Goal: Transaction & Acquisition: Purchase product/service

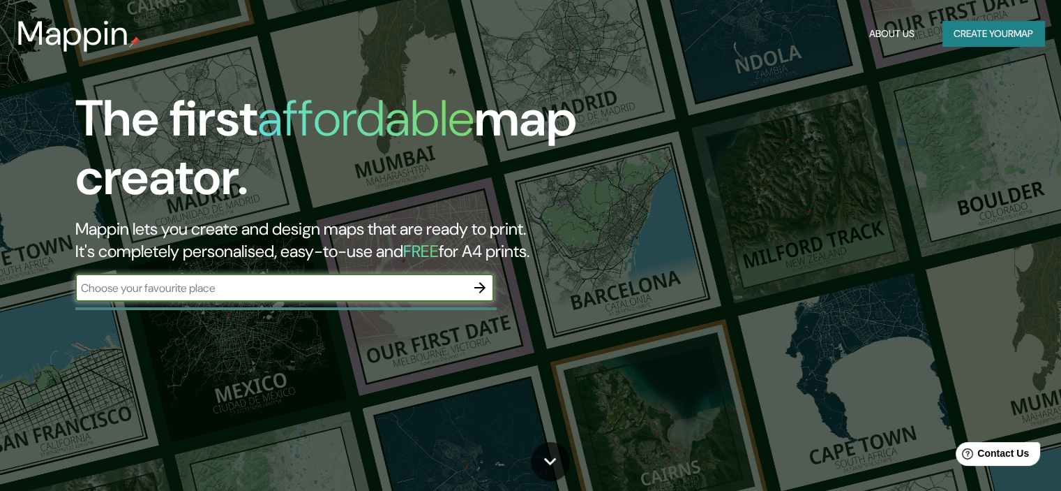
click at [336, 292] on input "text" at bounding box center [270, 288] width 391 height 16
type input "R"
type input "TARAPOTO"
click at [475, 290] on icon "button" at bounding box center [480, 287] width 17 height 17
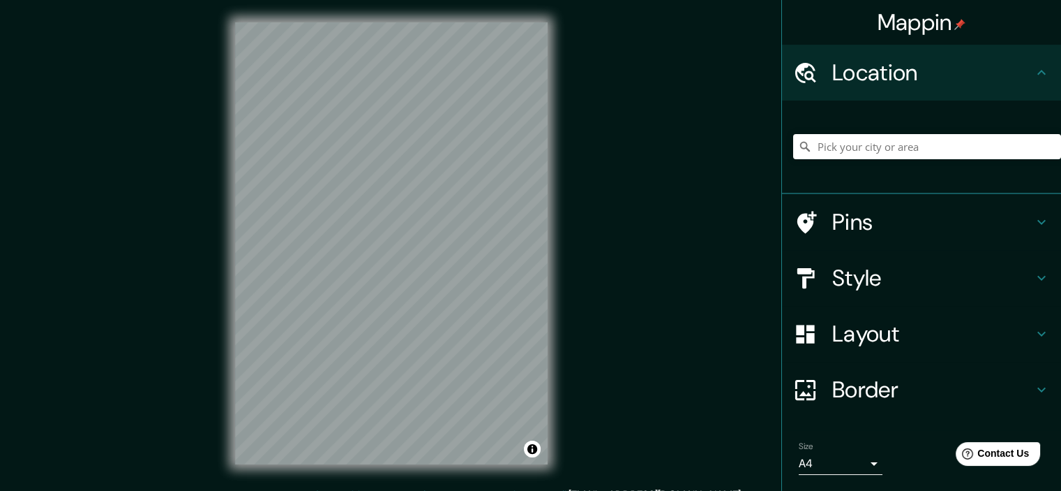
click at [601, 278] on div "Mappin Location Pins Style Layout Border Choose a border. Hint : you can make l…" at bounding box center [530, 254] width 1061 height 509
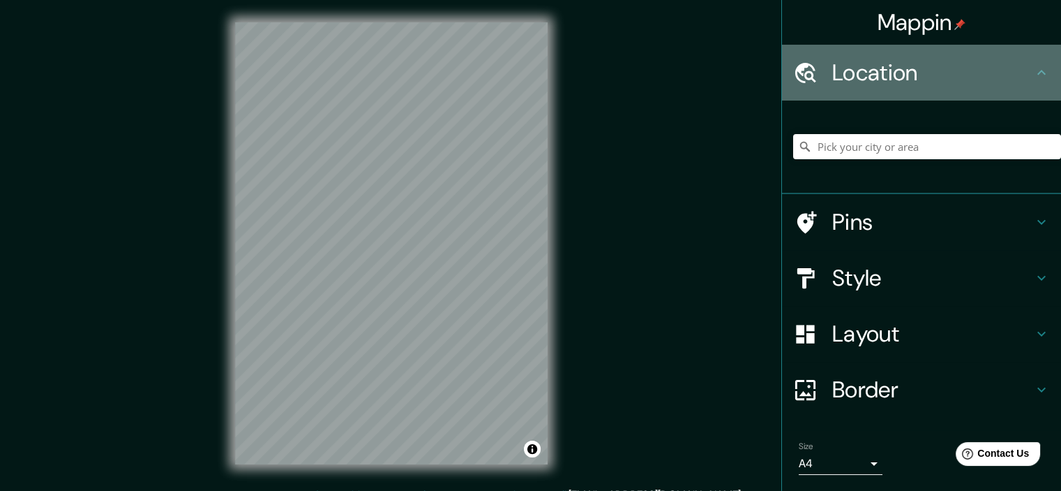
click at [932, 76] on h4 "Location" at bounding box center [933, 73] width 201 height 28
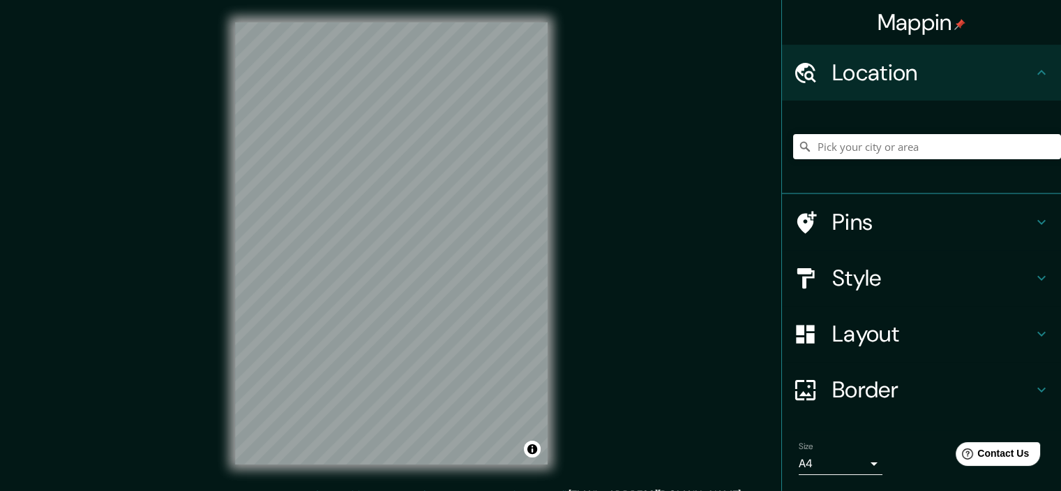
click at [1038, 66] on icon at bounding box center [1042, 72] width 17 height 17
click at [931, 142] on input "Pick your city or area" at bounding box center [927, 146] width 268 height 25
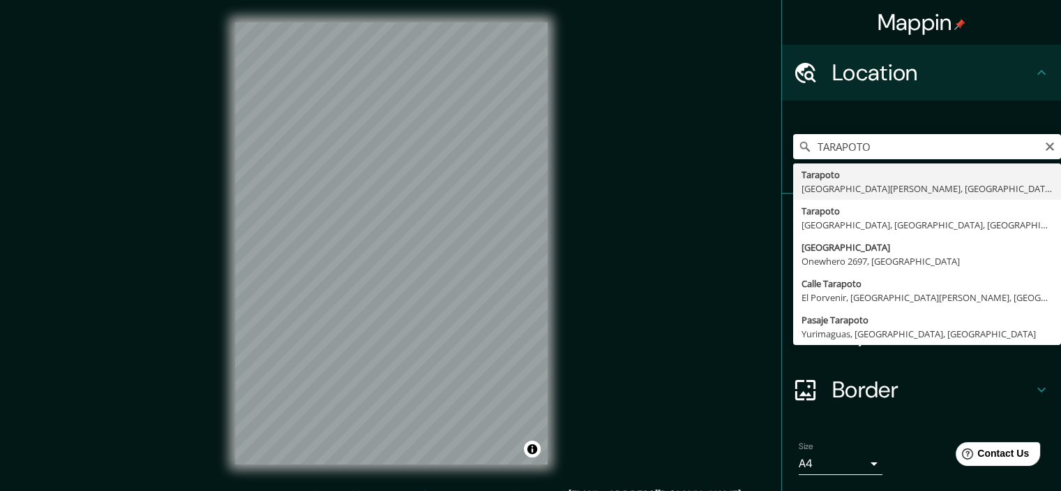
type input "Tarapoto, [GEOGRAPHIC_DATA][PERSON_NAME], [GEOGRAPHIC_DATA]"
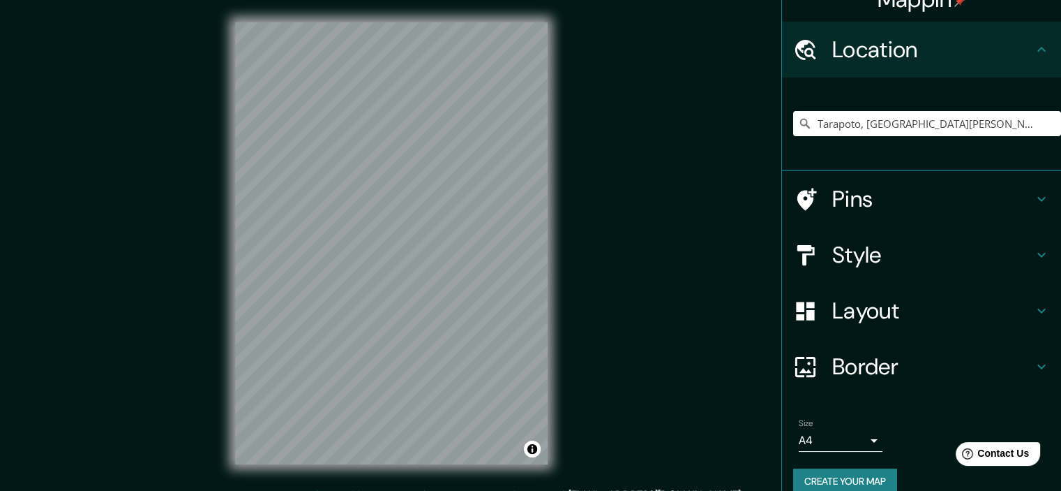
scroll to position [42, 0]
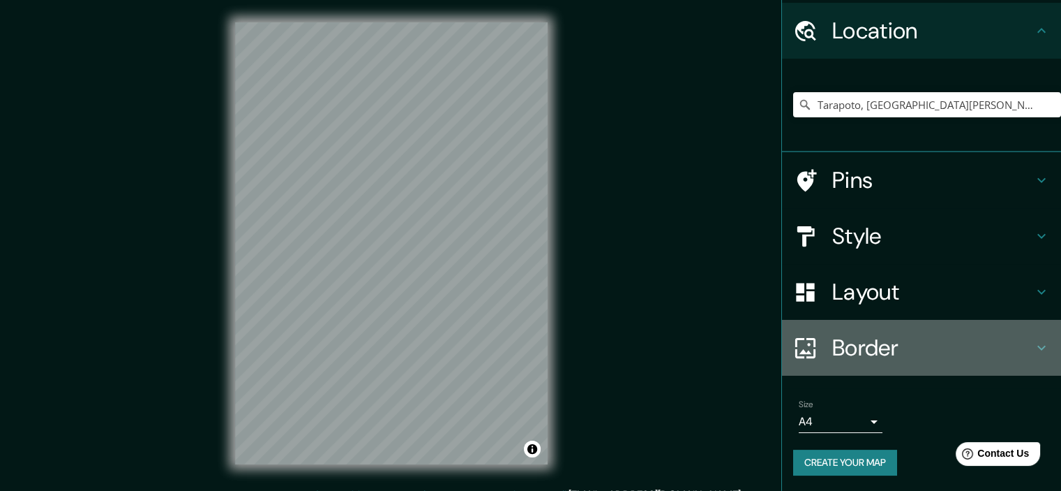
click at [997, 342] on h4 "Border" at bounding box center [933, 348] width 201 height 28
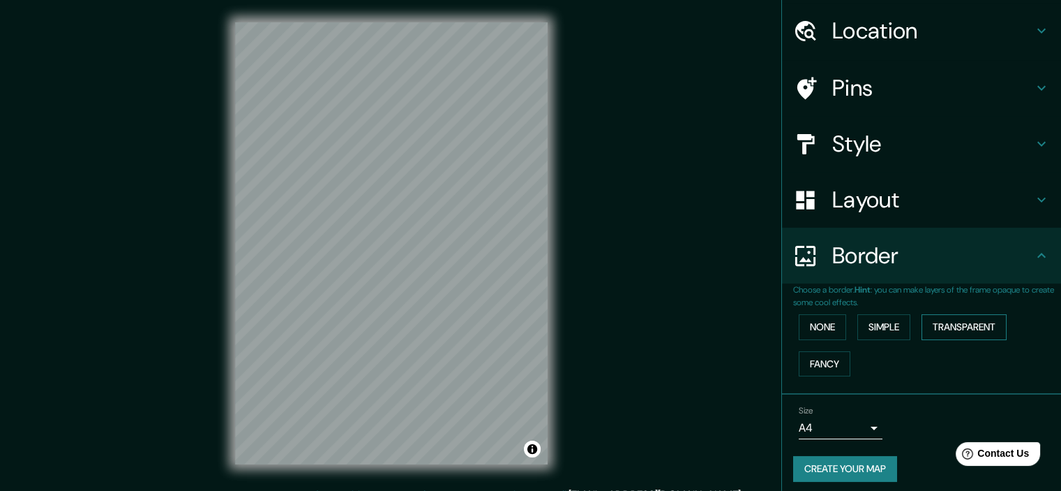
click at [943, 324] on button "Transparent" at bounding box center [964, 327] width 85 height 26
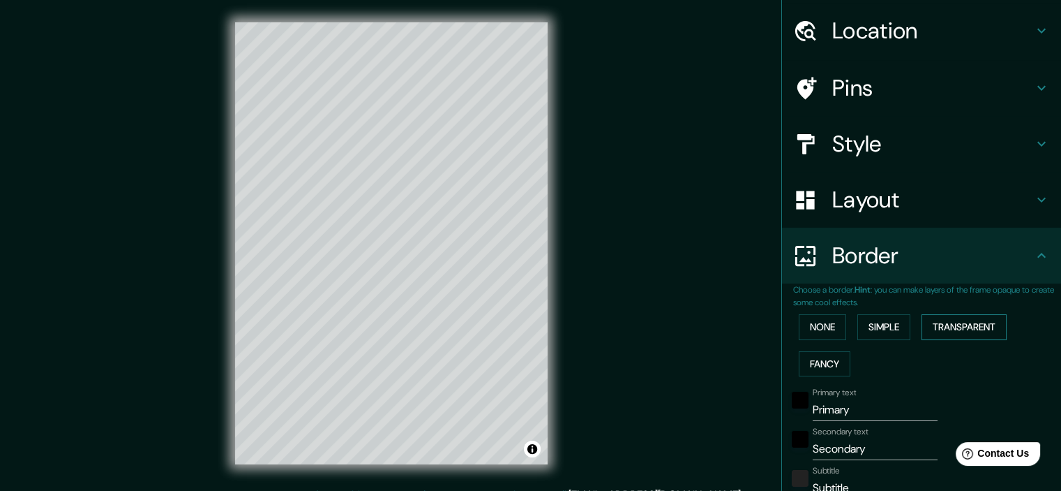
click at [943, 324] on button "Transparent" at bounding box center [964, 327] width 85 height 26
type input "215"
type input "36"
click at [860, 331] on button "Simple" at bounding box center [884, 327] width 53 height 26
click at [821, 328] on button "None" at bounding box center [822, 327] width 47 height 26
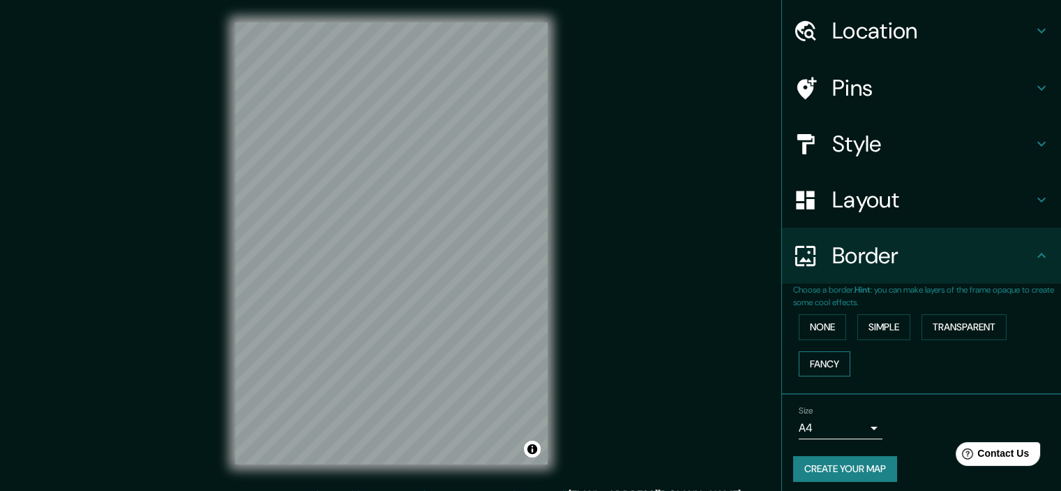
click at [829, 366] on button "Fancy" at bounding box center [825, 364] width 52 height 26
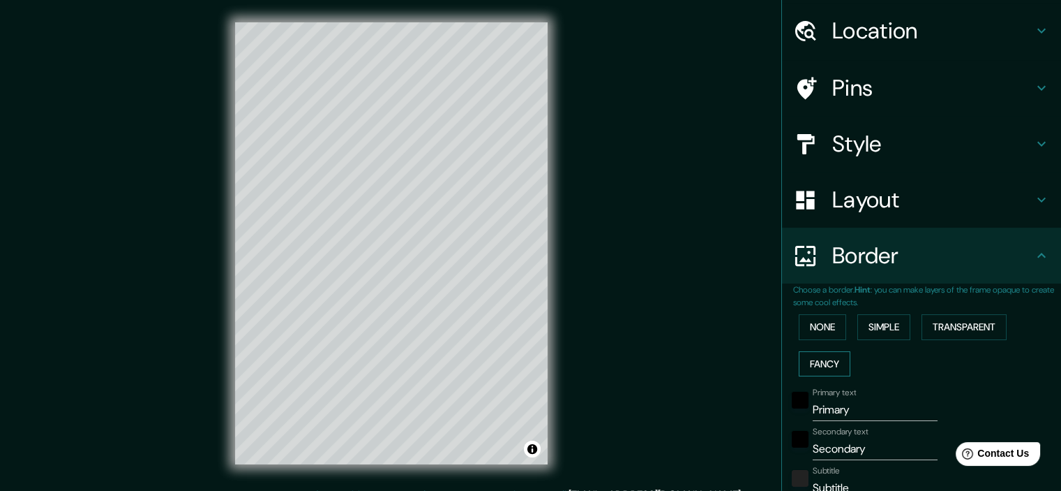
click at [828, 366] on button "Fancy" at bounding box center [825, 364] width 52 height 26
type input "179"
type input "36"
type input "18"
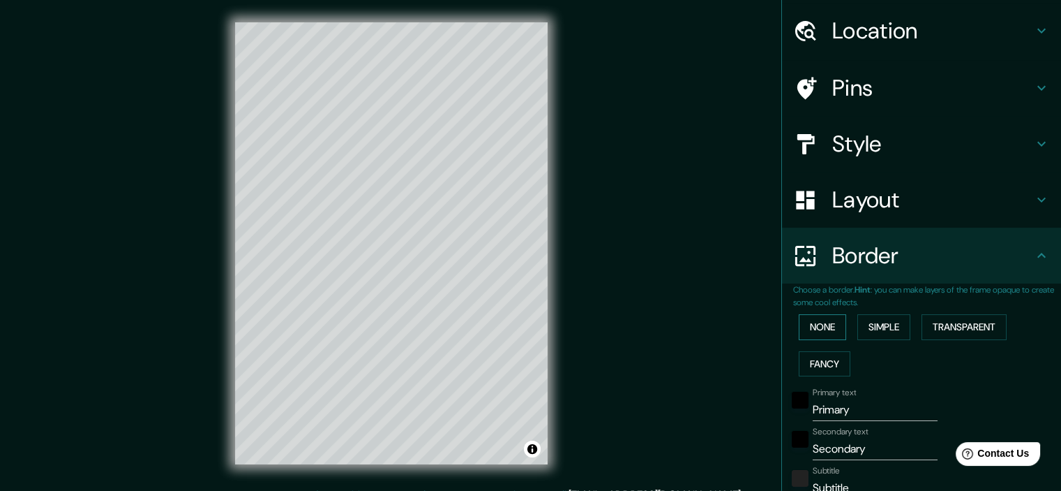
click at [810, 318] on button "None" at bounding box center [822, 327] width 47 height 26
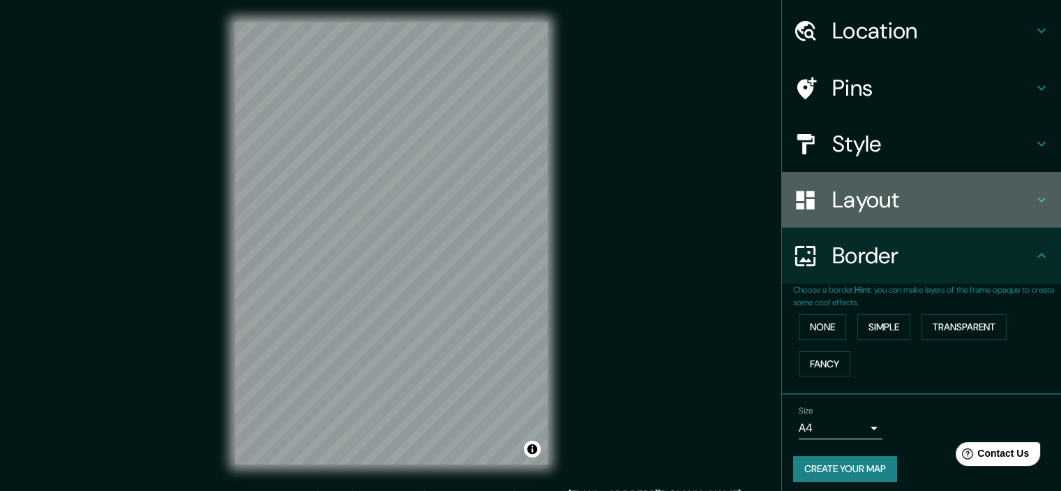
click at [857, 214] on div "Layout" at bounding box center [921, 200] width 279 height 56
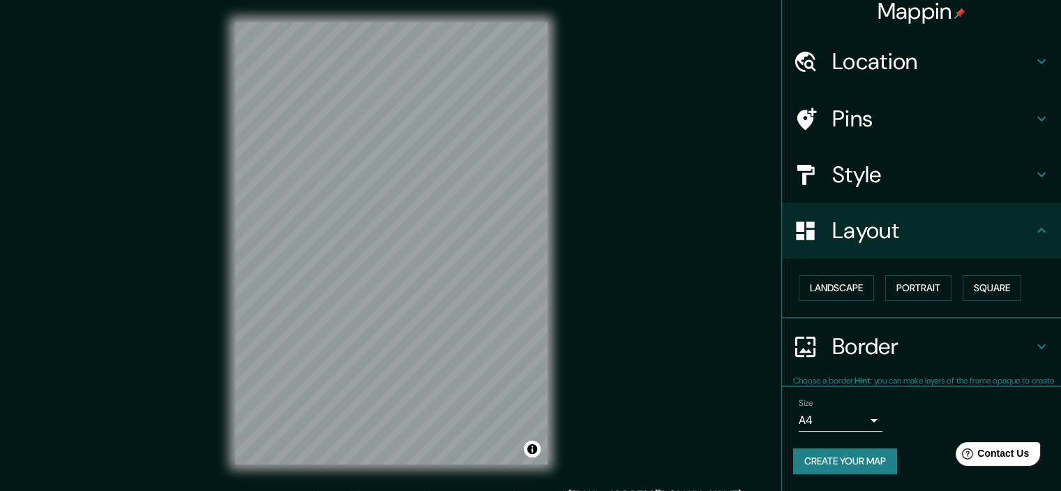
scroll to position [10, 0]
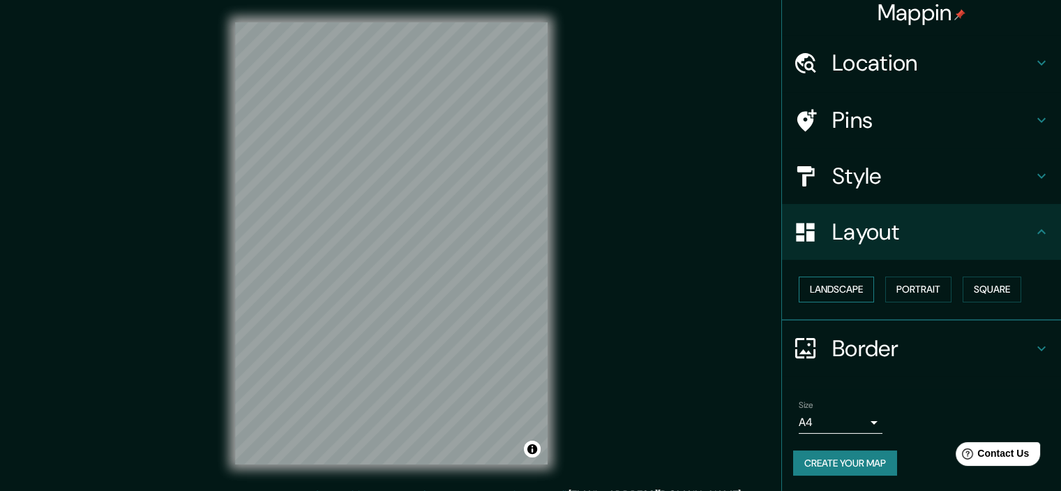
click at [821, 290] on button "Landscape" at bounding box center [836, 289] width 75 height 26
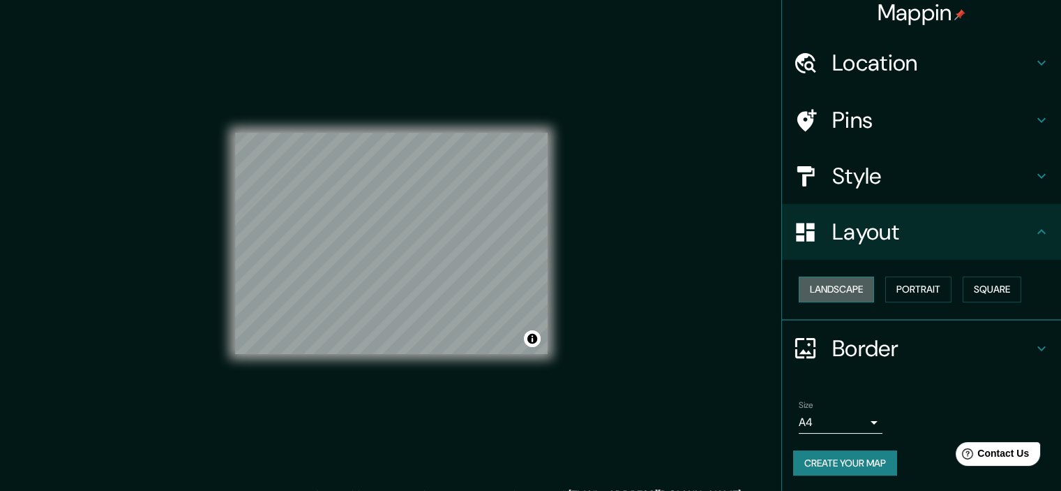
click at [835, 290] on button "Landscape" at bounding box center [836, 289] width 75 height 26
click at [904, 288] on button "Portrait" at bounding box center [919, 289] width 66 height 26
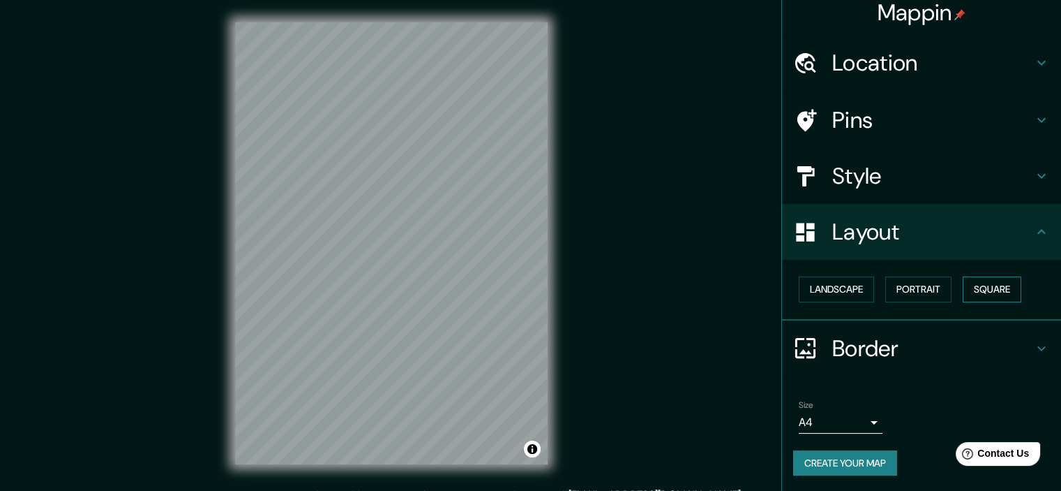
click at [969, 290] on button "Square" at bounding box center [992, 289] width 59 height 26
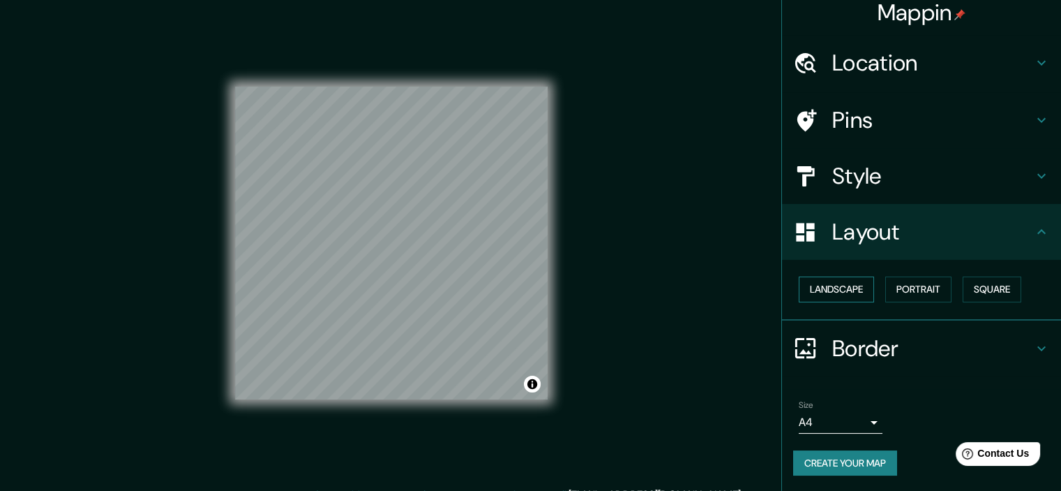
click at [819, 287] on button "Landscape" at bounding box center [836, 289] width 75 height 26
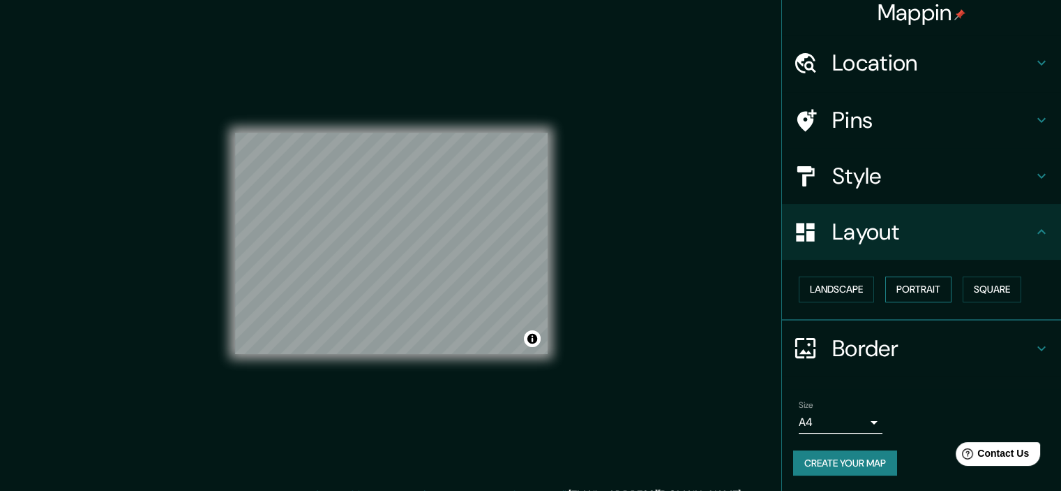
click at [896, 288] on button "Portrait" at bounding box center [919, 289] width 66 height 26
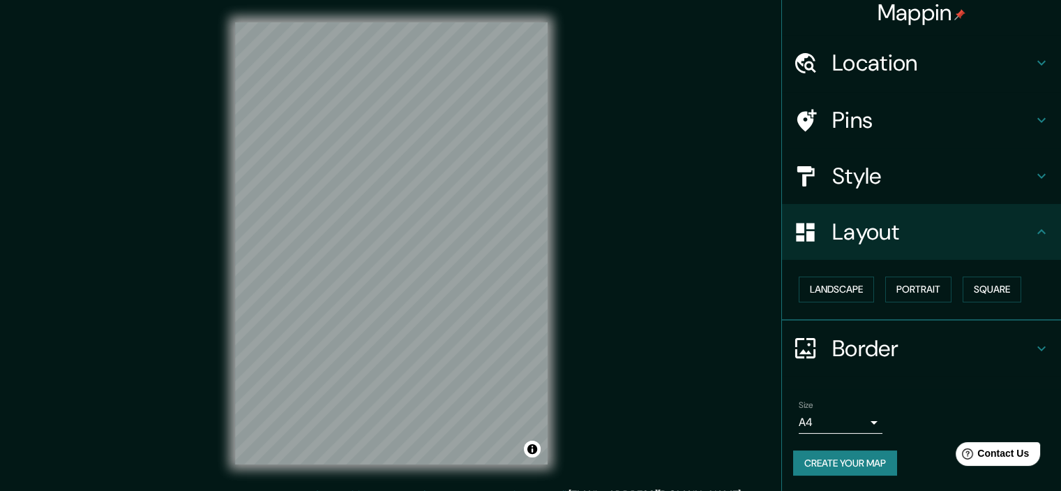
click at [1035, 290] on div "Landscape [GEOGRAPHIC_DATA]" at bounding box center [927, 289] width 268 height 37
click at [901, 174] on h4 "Style" at bounding box center [933, 176] width 201 height 28
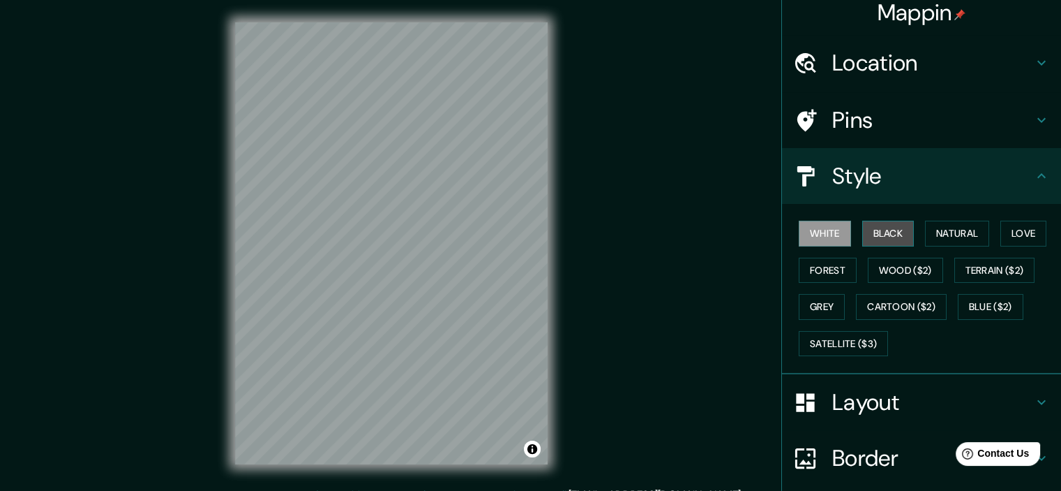
click at [874, 225] on button "Black" at bounding box center [889, 234] width 52 height 26
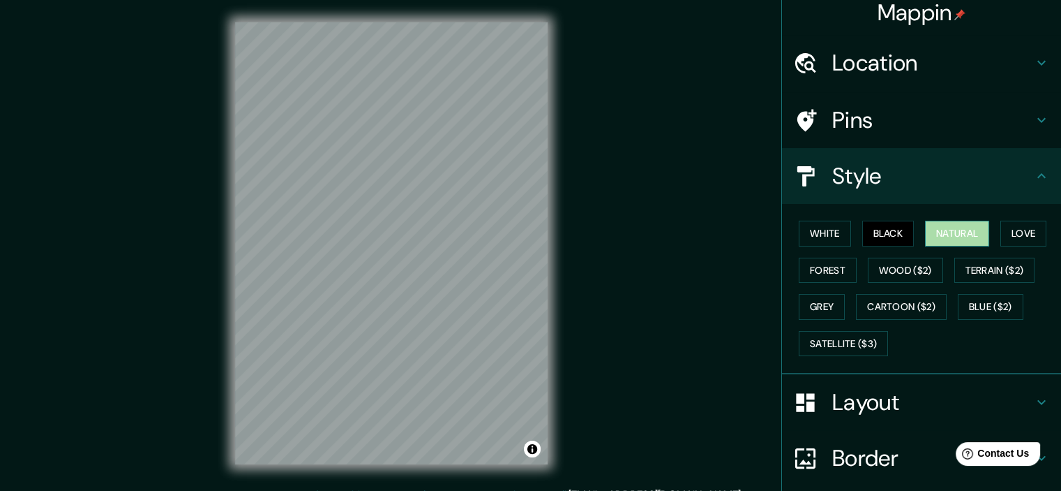
click at [957, 239] on button "Natural" at bounding box center [957, 234] width 64 height 26
click at [1013, 235] on button "Love" at bounding box center [1024, 234] width 46 height 26
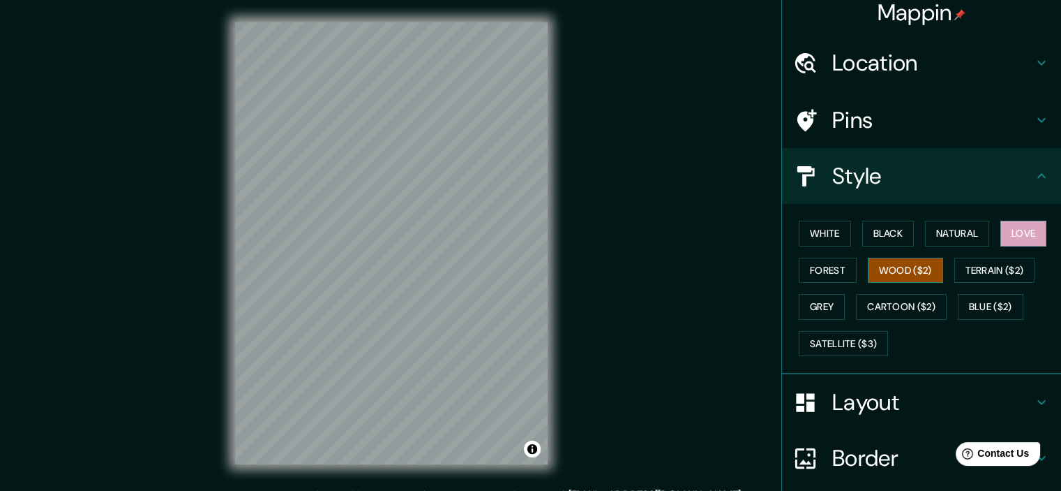
drag, startPoint x: 827, startPoint y: 264, endPoint x: 867, endPoint y: 264, distance: 40.5
click at [846, 264] on button "Forest" at bounding box center [828, 271] width 58 height 26
click at [900, 267] on button "Wood ($2)" at bounding box center [905, 271] width 75 height 26
click at [983, 276] on button "Terrain ($2)" at bounding box center [995, 271] width 81 height 26
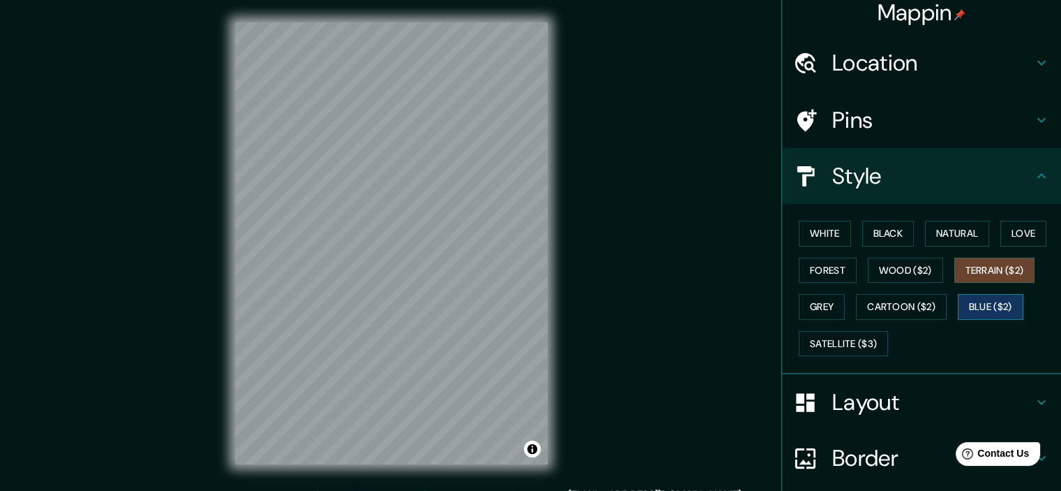
click at [969, 313] on button "Blue ($2)" at bounding box center [991, 307] width 66 height 26
click at [907, 311] on button "Cartoon ($2)" at bounding box center [901, 307] width 91 height 26
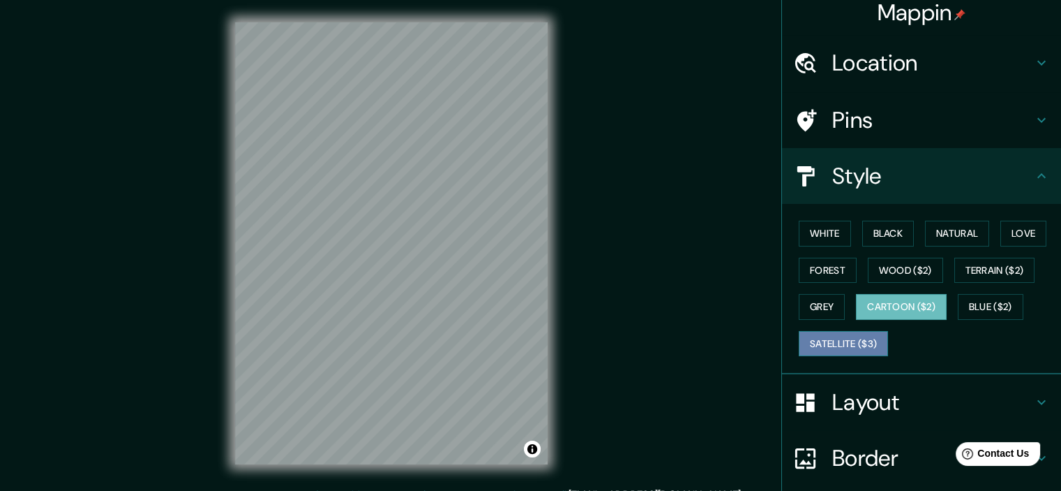
click at [837, 343] on button "Satellite ($3)" at bounding box center [843, 344] width 89 height 26
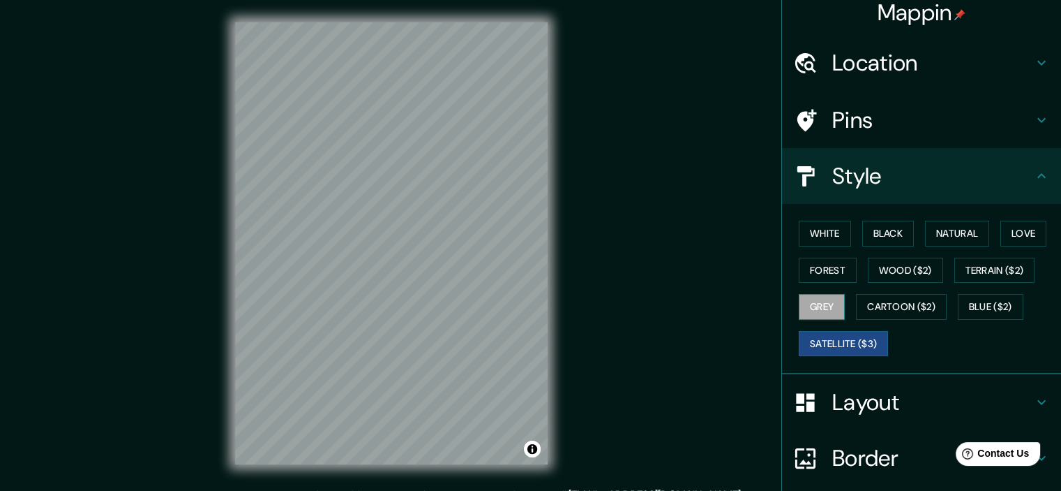
click at [827, 306] on button "Grey" at bounding box center [822, 307] width 46 height 26
click at [966, 232] on button "Natural" at bounding box center [957, 234] width 64 height 26
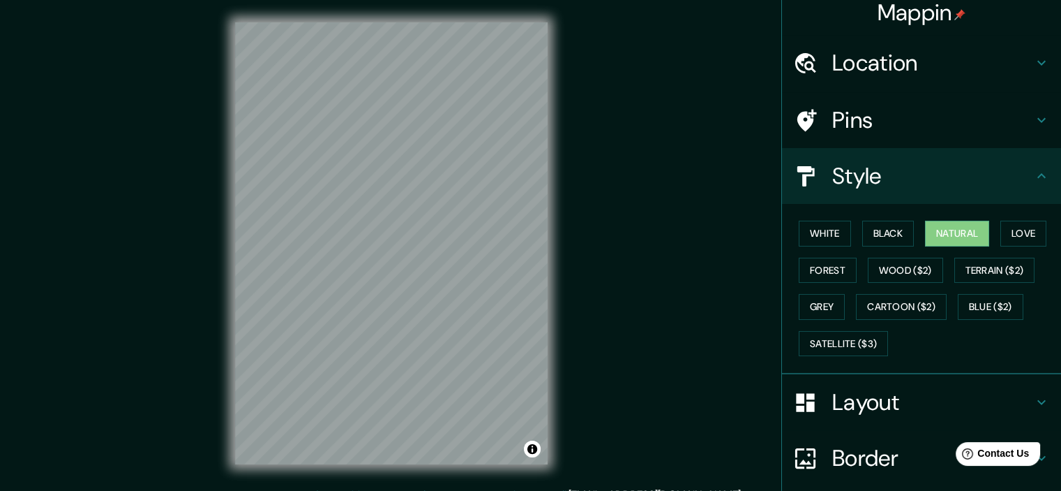
click at [872, 112] on h4 "Pins" at bounding box center [933, 120] width 201 height 28
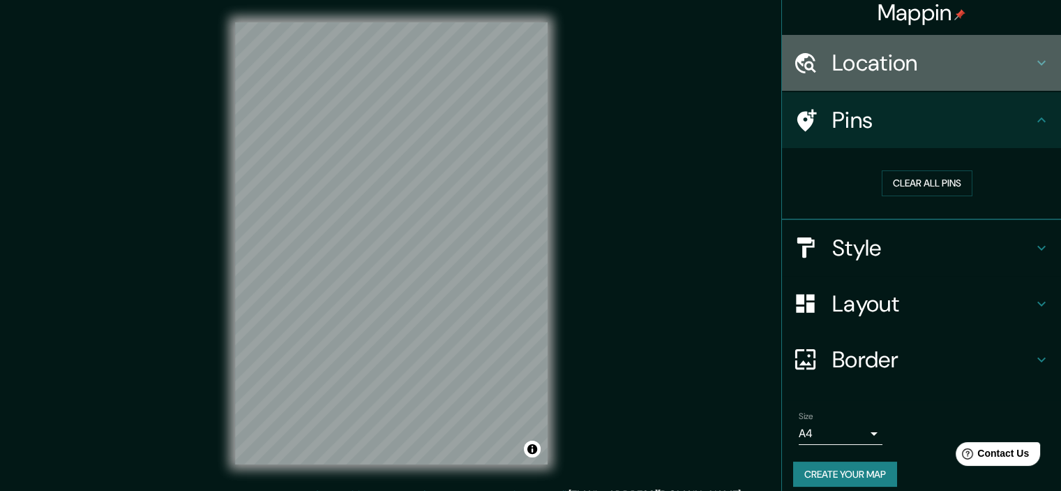
click at [916, 69] on h4 "Location" at bounding box center [933, 63] width 201 height 28
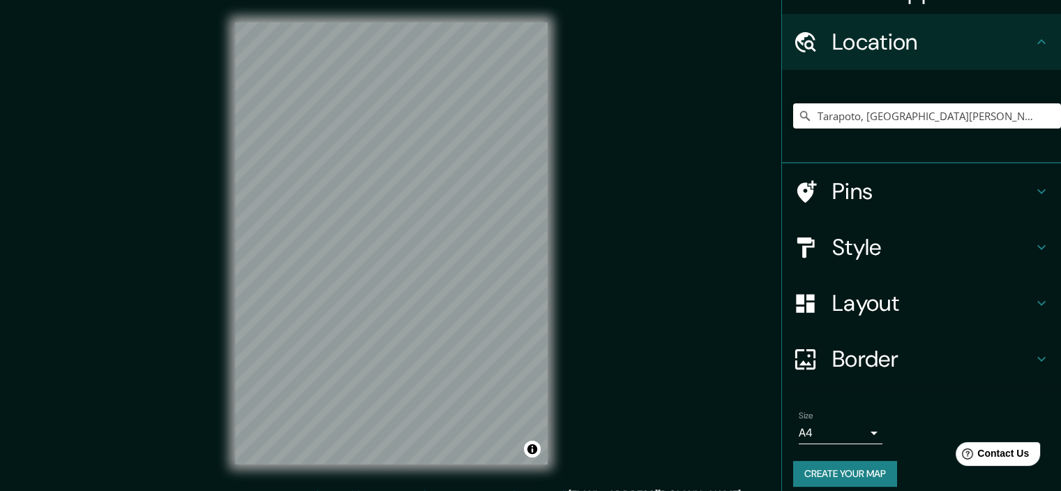
scroll to position [42, 0]
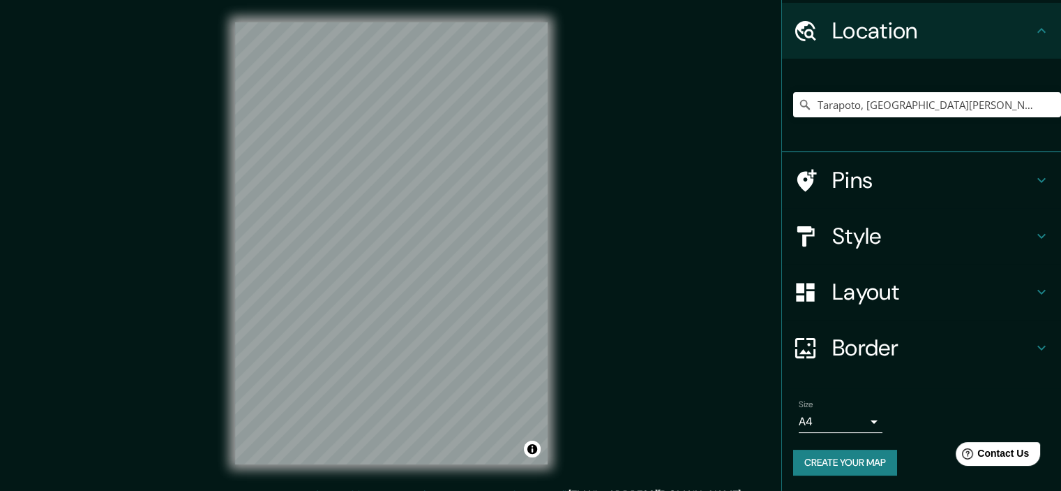
click at [881, 191] on h4 "Pins" at bounding box center [933, 180] width 201 height 28
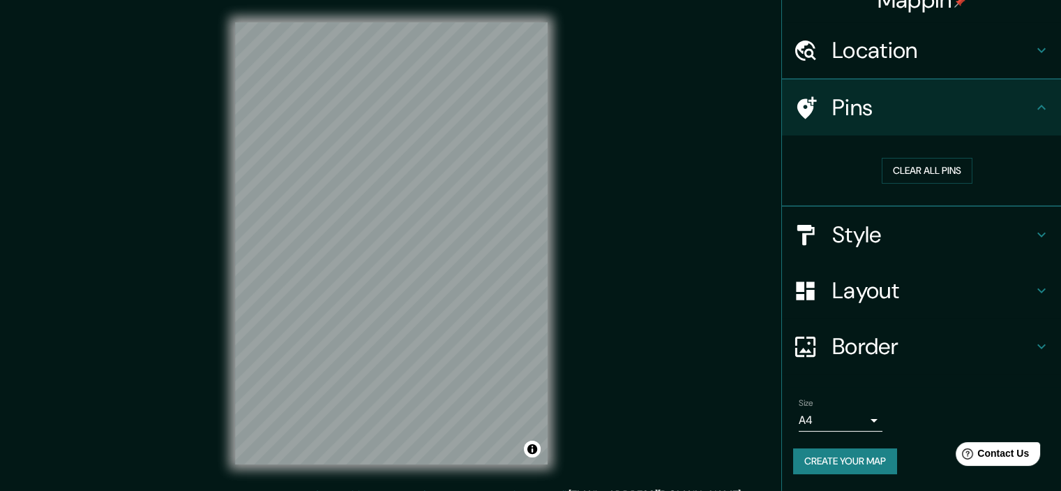
scroll to position [21, 0]
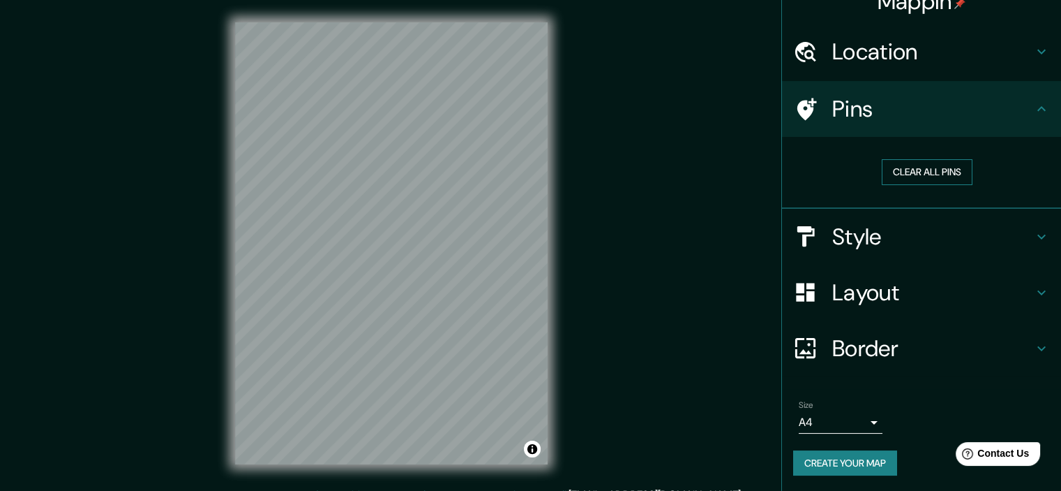
click at [928, 168] on button "Clear all pins" at bounding box center [927, 172] width 91 height 26
click at [939, 172] on button "Clear all pins" at bounding box center [927, 172] width 91 height 26
click at [924, 175] on button "Clear all pins" at bounding box center [927, 172] width 91 height 26
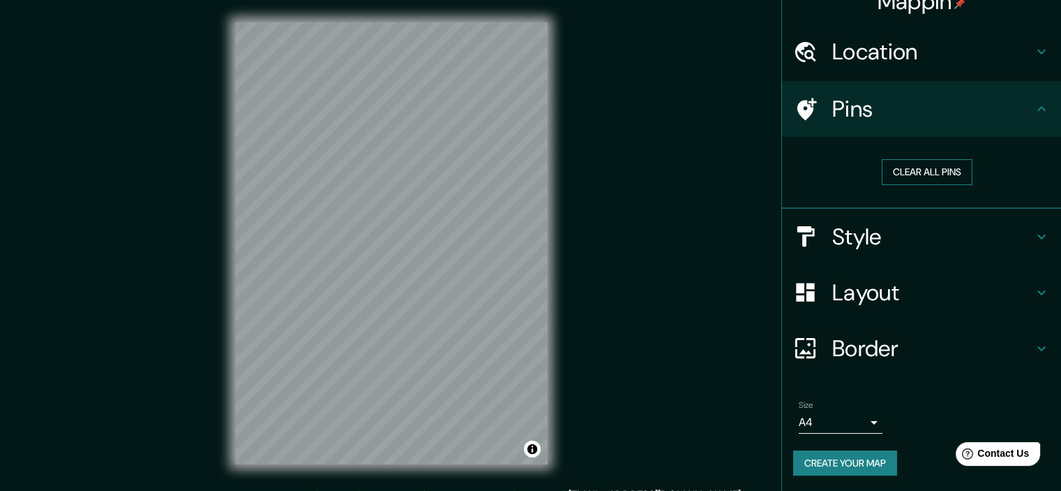
click at [924, 175] on button "Clear all pins" at bounding box center [927, 172] width 91 height 26
click at [798, 106] on icon at bounding box center [808, 109] width 20 height 22
click at [909, 167] on button "Clear all pins" at bounding box center [927, 172] width 91 height 26
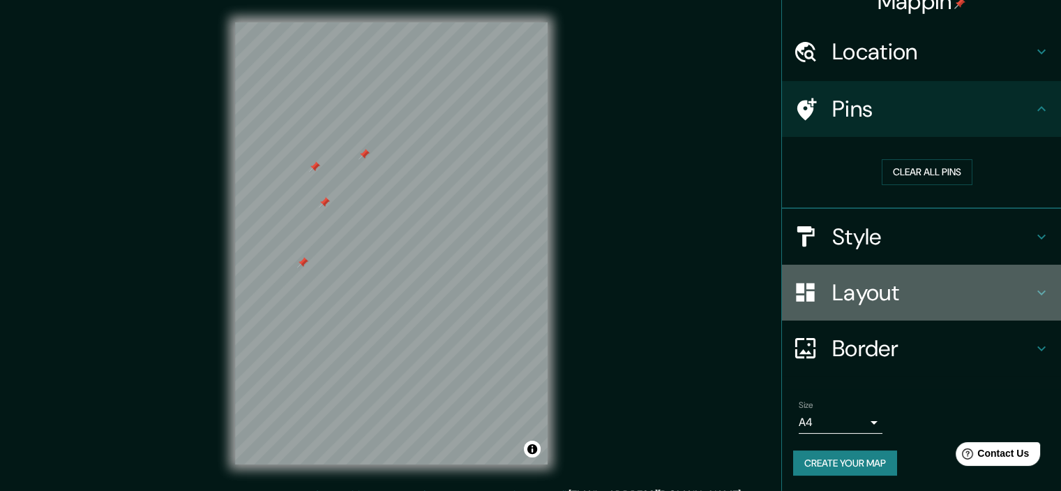
click at [880, 287] on h4 "Layout" at bounding box center [933, 292] width 201 height 28
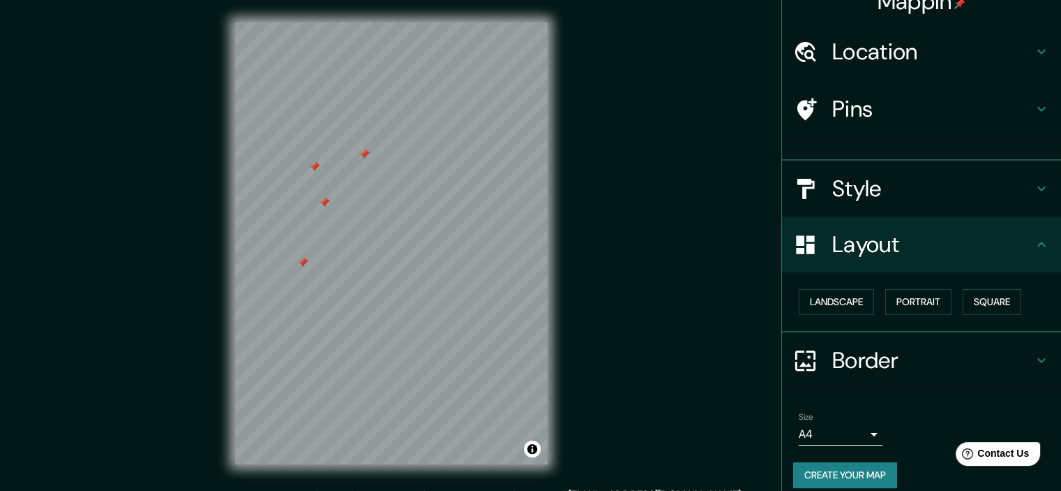
scroll to position [10, 0]
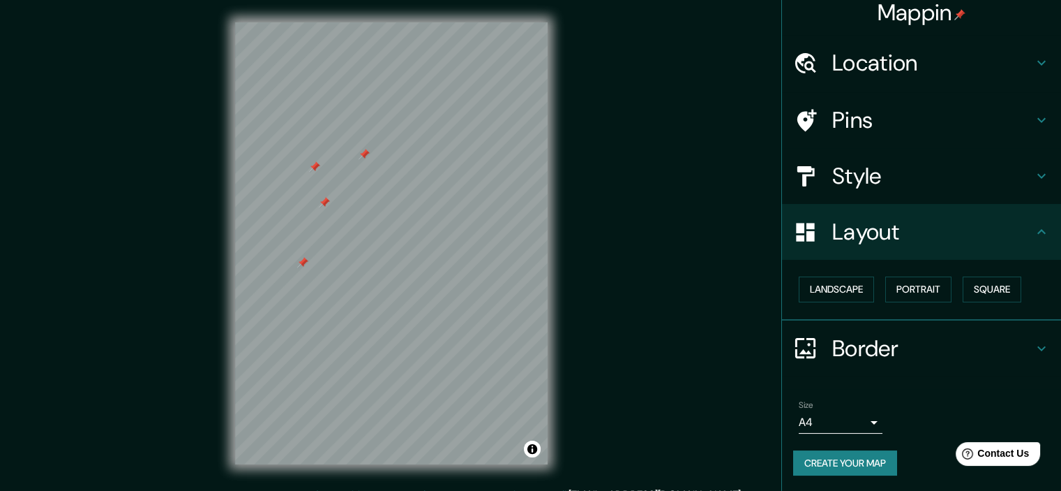
click at [801, 264] on div "Landscape [GEOGRAPHIC_DATA]" at bounding box center [921, 290] width 279 height 61
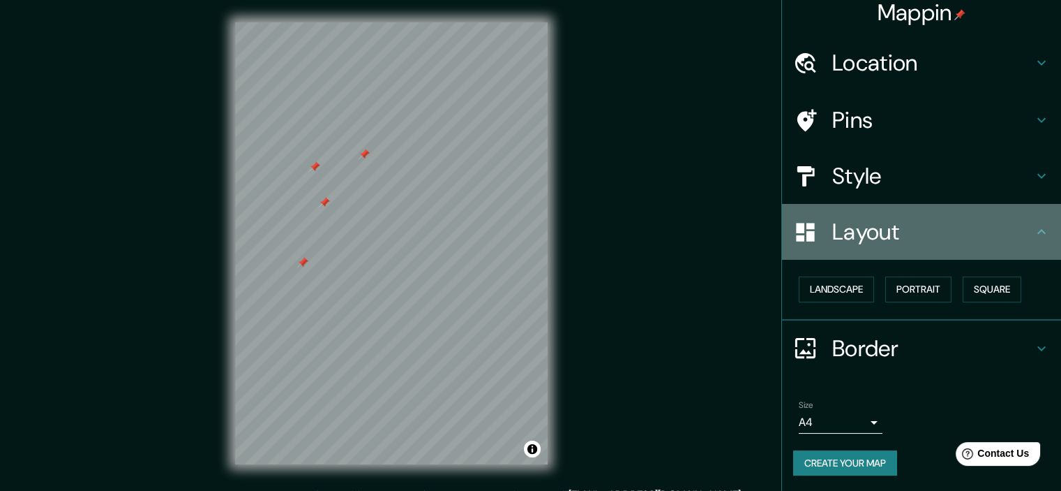
click at [983, 230] on h4 "Layout" at bounding box center [933, 232] width 201 height 28
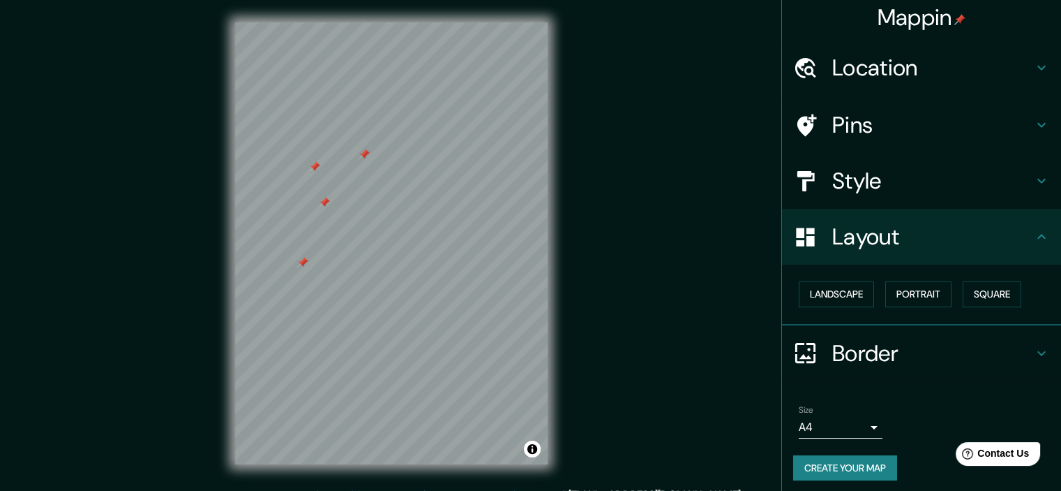
scroll to position [0, 0]
